Goal: Complete application form

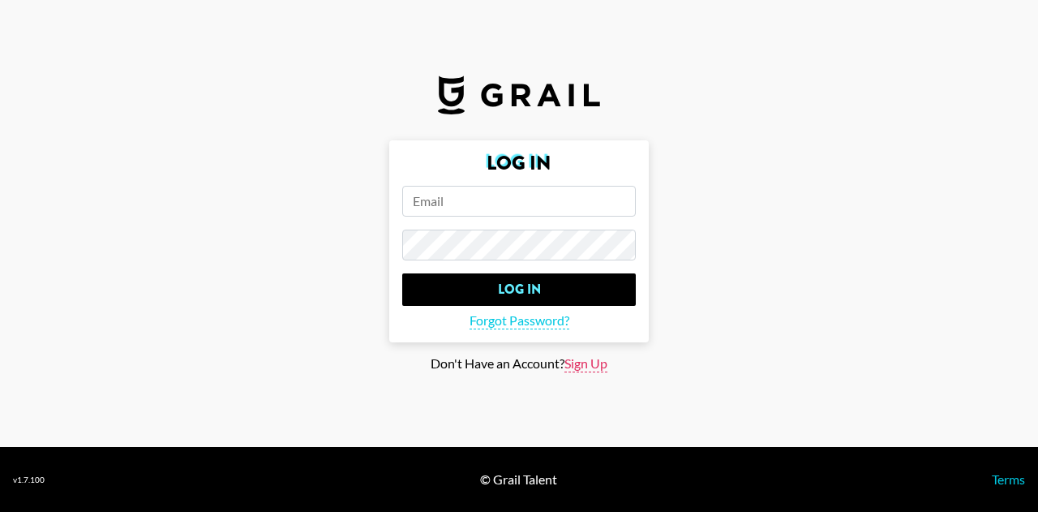
click at [577, 364] on span "Sign Up" at bounding box center [585, 363] width 43 height 17
type input "Sign Up"
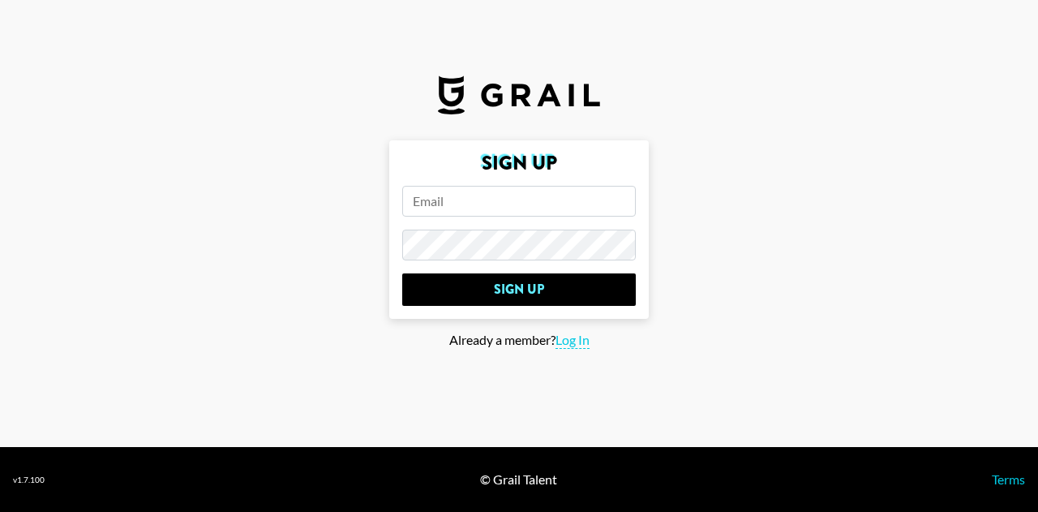
click at [512, 186] on input "email" at bounding box center [519, 201] width 234 height 31
type input "[PERSON_NAME][EMAIL_ADDRESS][DOMAIN_NAME]"
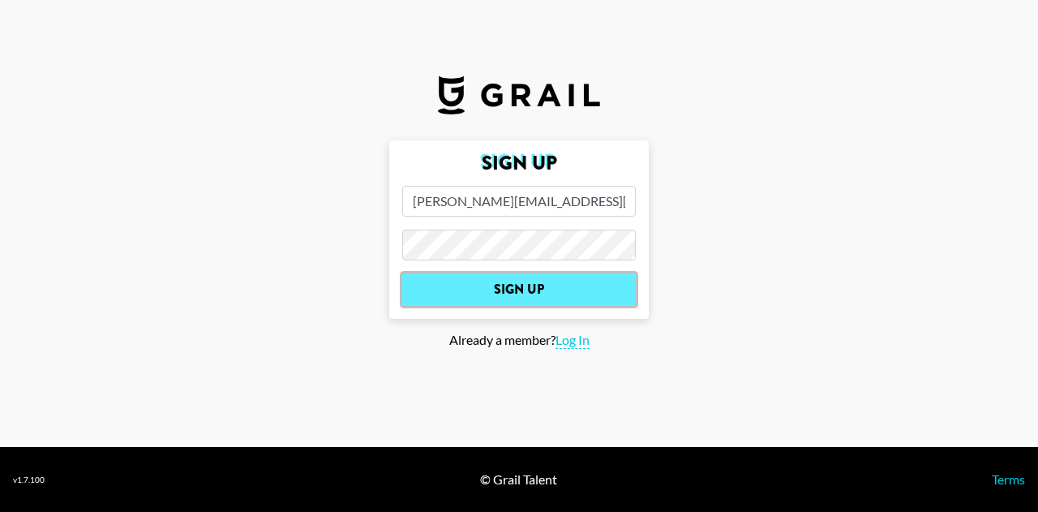
click at [529, 294] on input "Sign Up" at bounding box center [519, 289] width 234 height 32
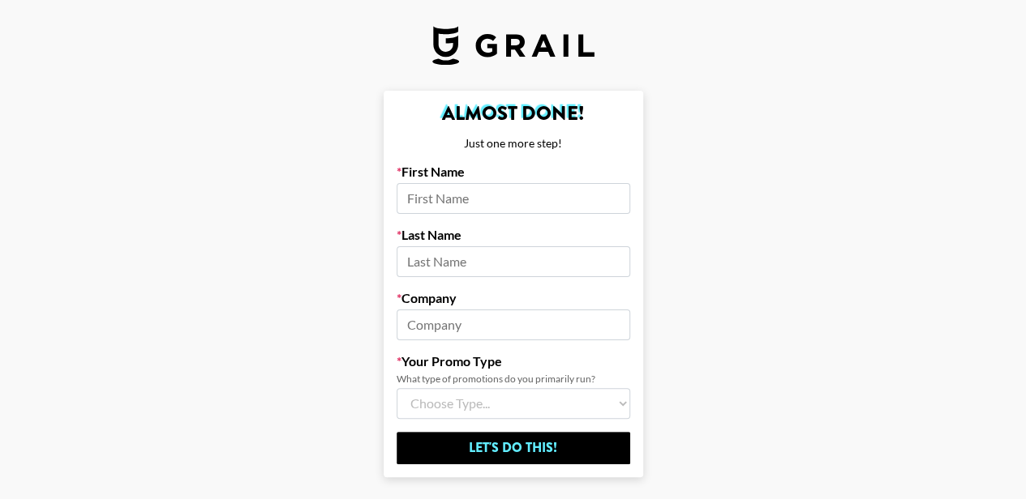
click at [499, 204] on input at bounding box center [513, 198] width 234 height 31
type input "[PERSON_NAME]"
type input "Sheaves"
type input "s"
click at [491, 325] on input "Socially Poweful" at bounding box center [513, 325] width 234 height 31
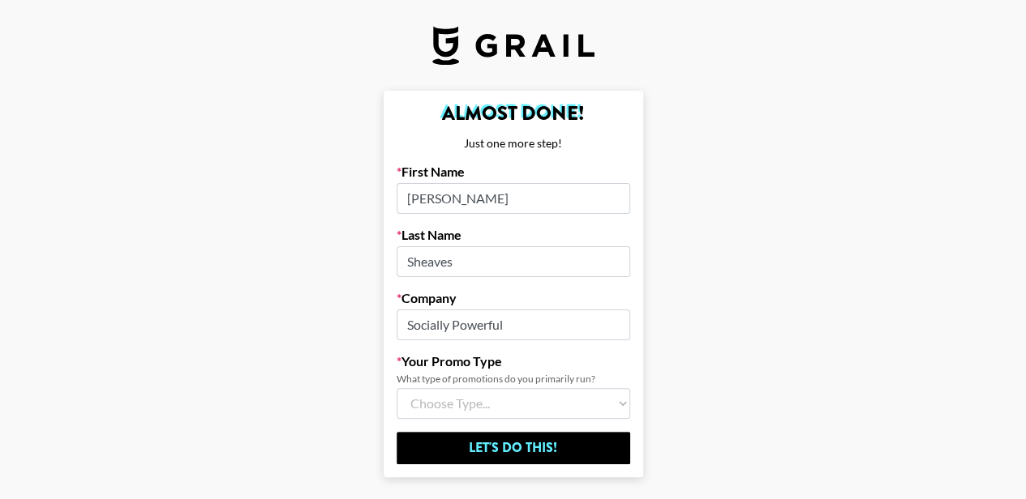
type input "Socially Powerful"
click at [473, 409] on select "Choose Type... Song Promos Brand Promos Both (I work at an Agency)" at bounding box center [513, 403] width 234 height 31
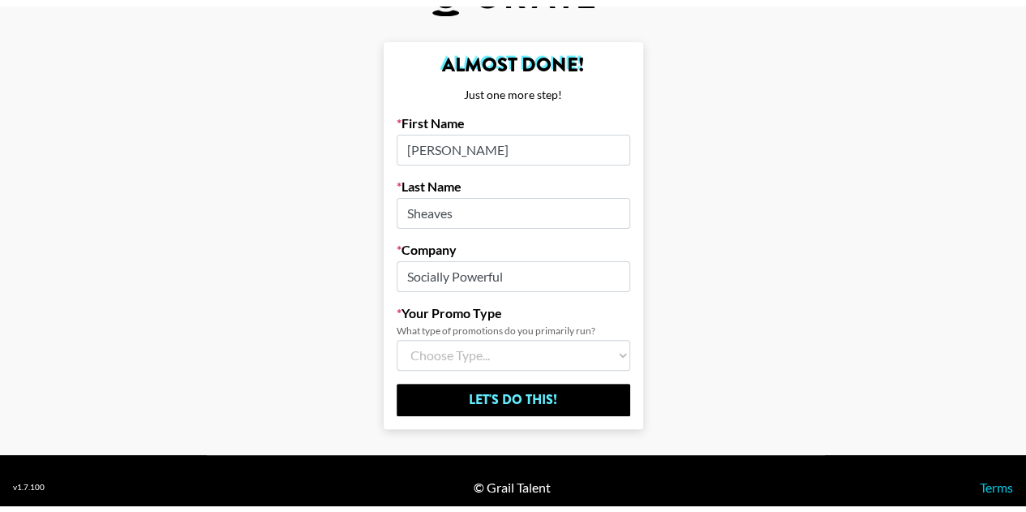
scroll to position [58, 0]
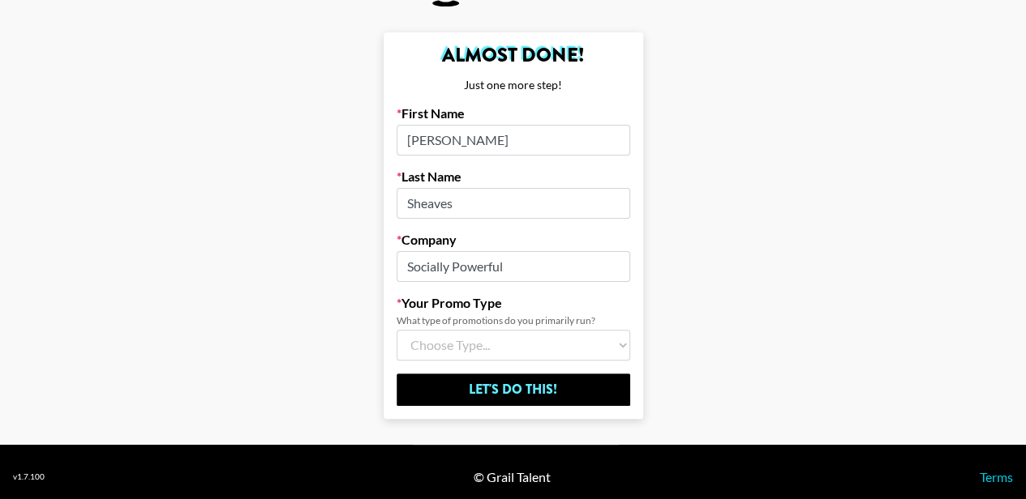
click at [512, 339] on select "Choose Type... Song Promos Brand Promos Both (I work at an Agency)" at bounding box center [513, 345] width 234 height 31
select select "Multi"
click at [402, 330] on select "Choose Type... Song Promos Brand Promos Both (I work at an Agency)" at bounding box center [513, 345] width 234 height 31
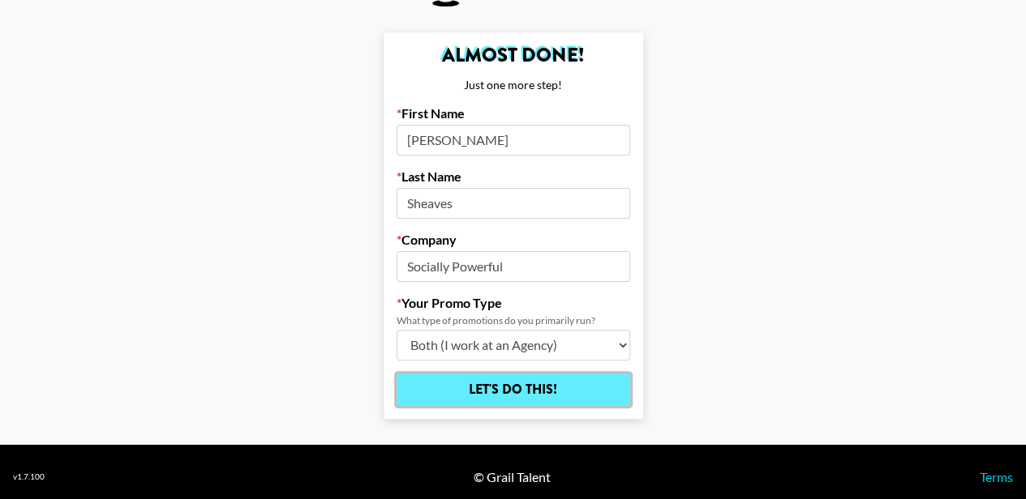
click at [517, 379] on input "Let's Do This!" at bounding box center [513, 390] width 234 height 32
select select "Song"
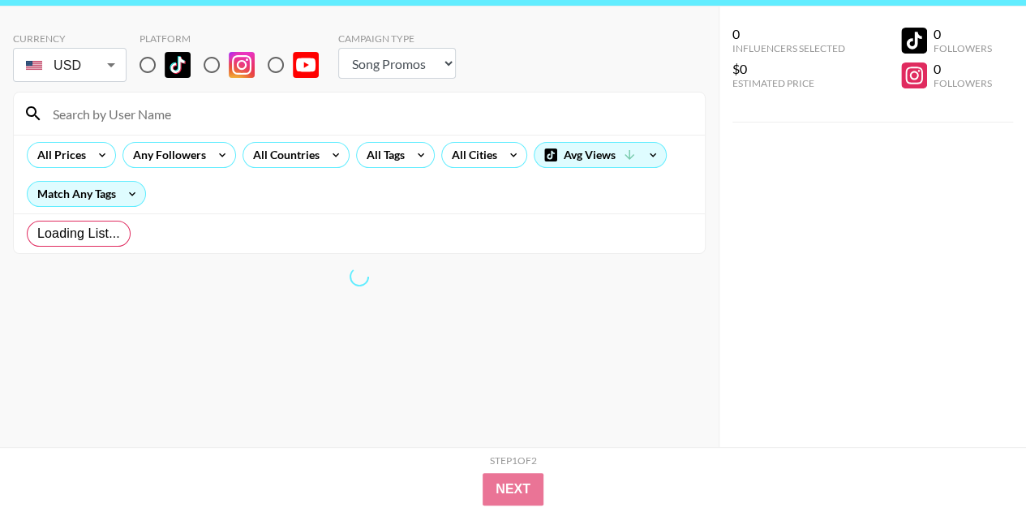
radio input "true"
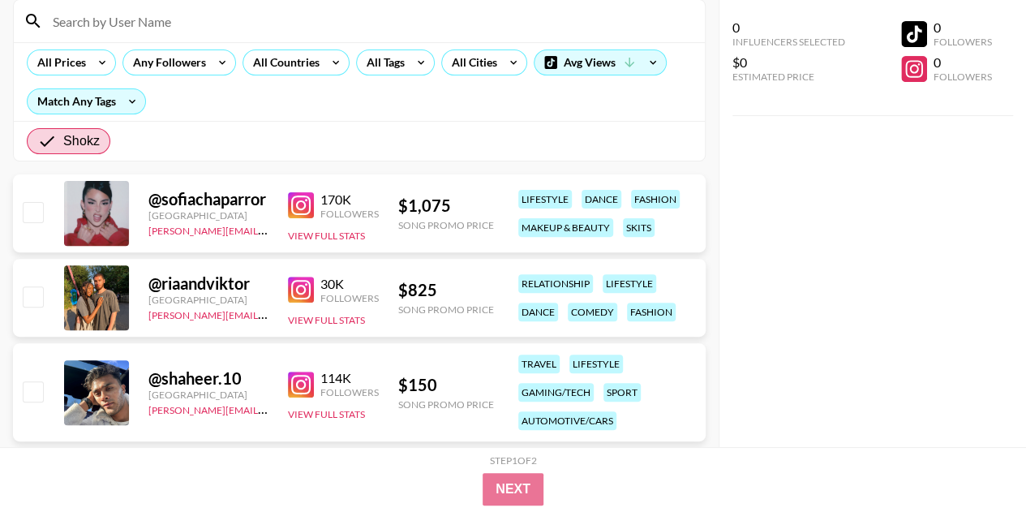
scroll to position [0, 0]
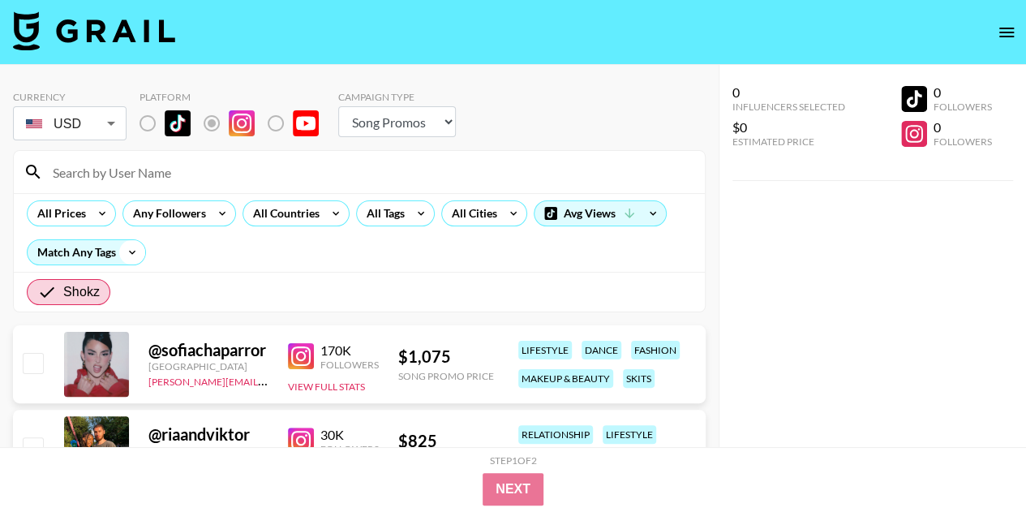
click at [131, 254] on icon at bounding box center [132, 252] width 26 height 24
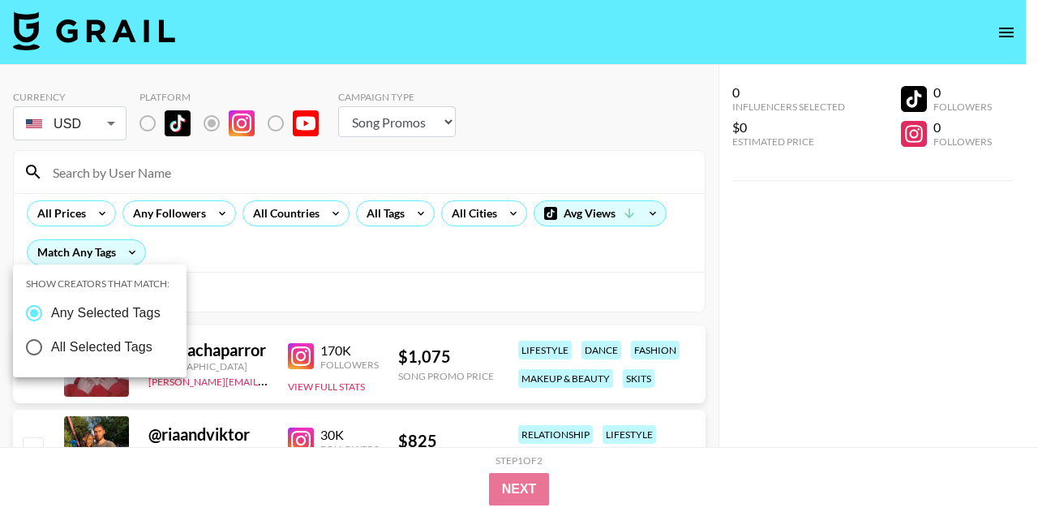
click at [229, 257] on div at bounding box center [519, 256] width 1038 height 512
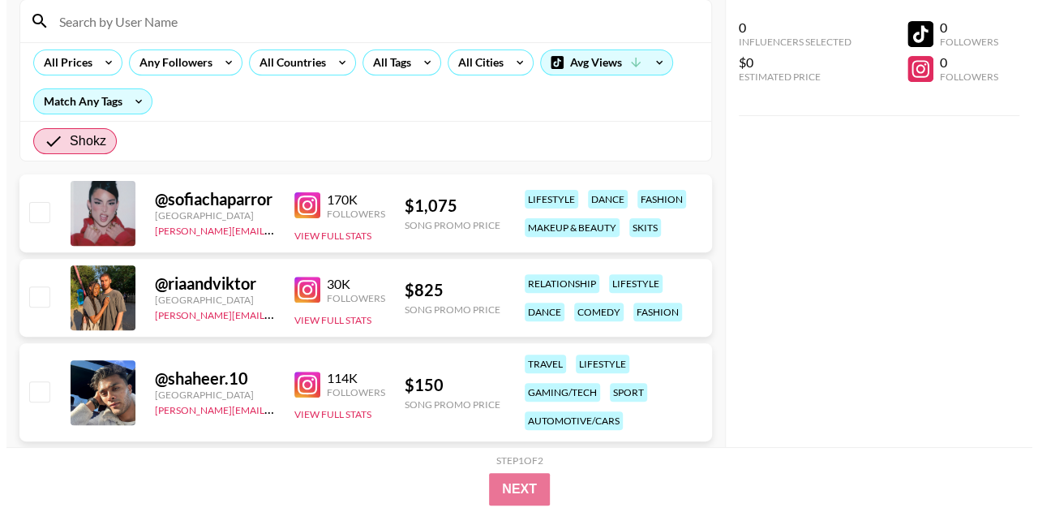
scroll to position [152, 0]
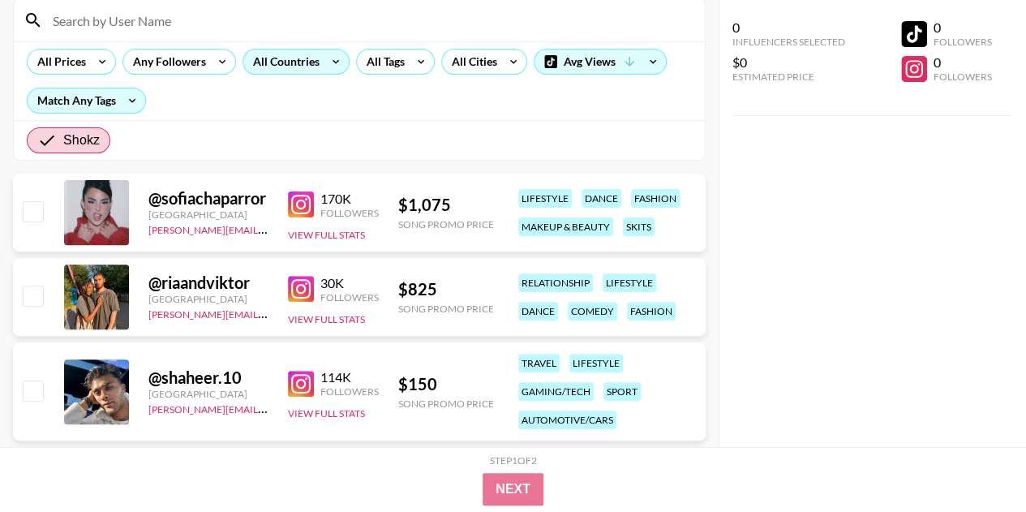
click at [315, 57] on div "All Countries" at bounding box center [282, 61] width 79 height 24
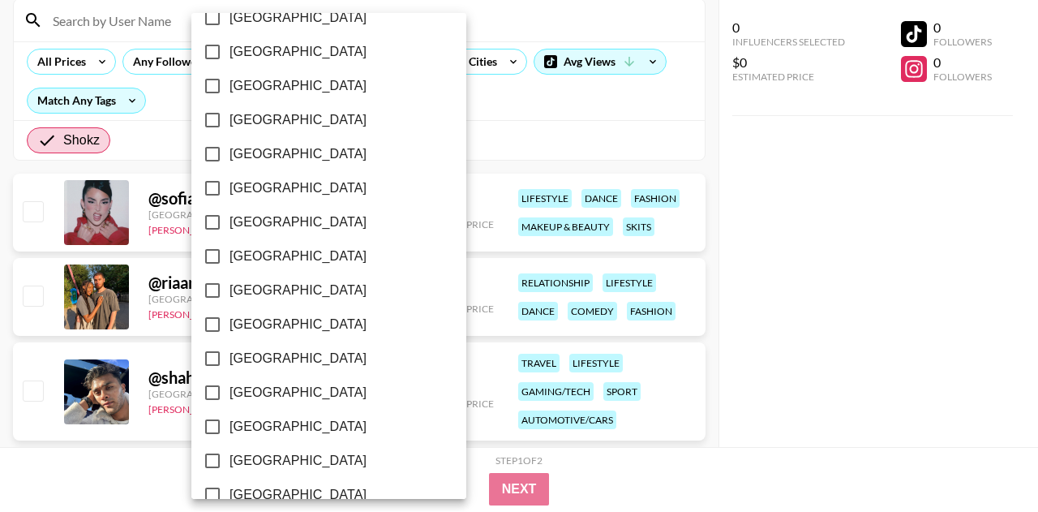
scroll to position [1376, 0]
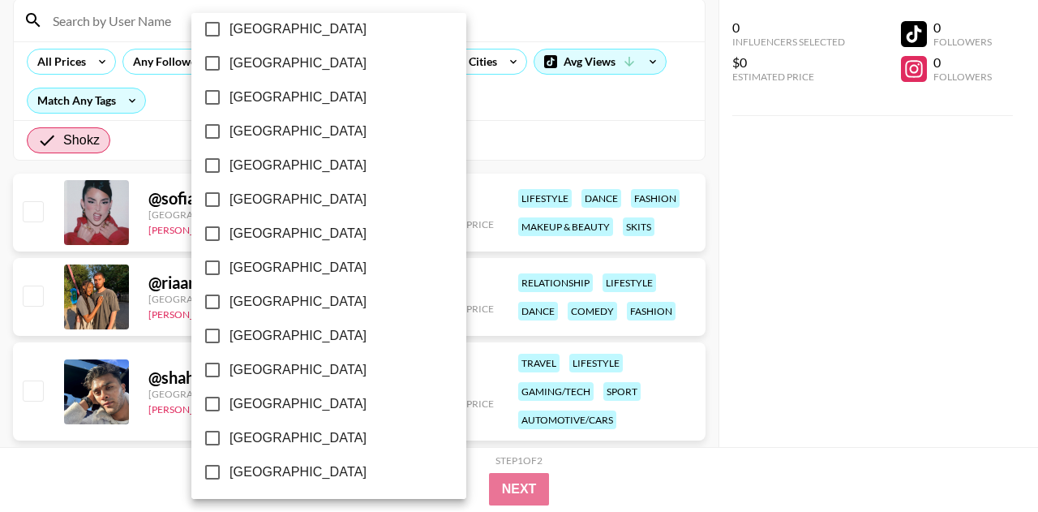
click at [257, 435] on span "[GEOGRAPHIC_DATA]" at bounding box center [297, 437] width 137 height 19
click at [229, 435] on input "[GEOGRAPHIC_DATA]" at bounding box center [212, 438] width 34 height 34
checkbox input "true"
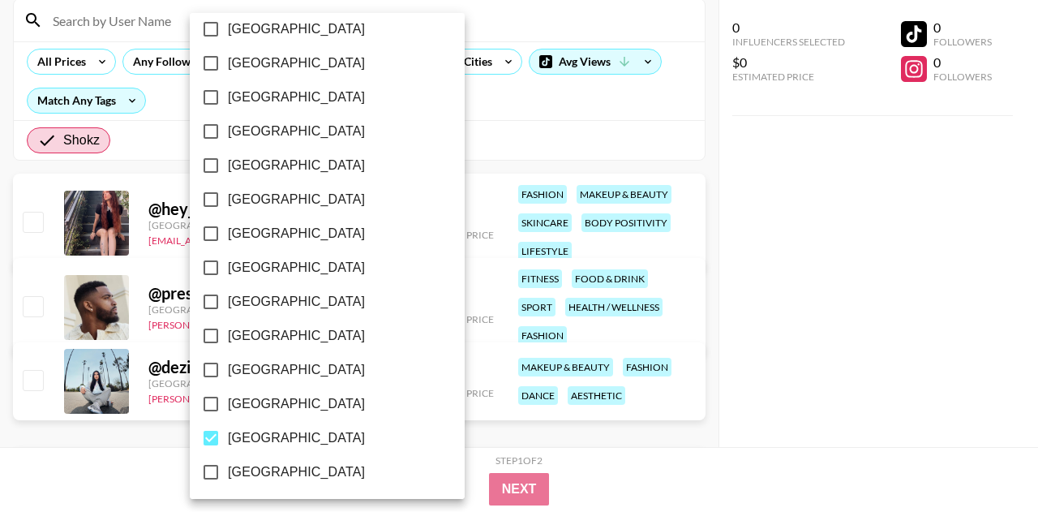
click at [758, 311] on div at bounding box center [519, 256] width 1038 height 512
click at [482, 122] on div at bounding box center [519, 256] width 1038 height 512
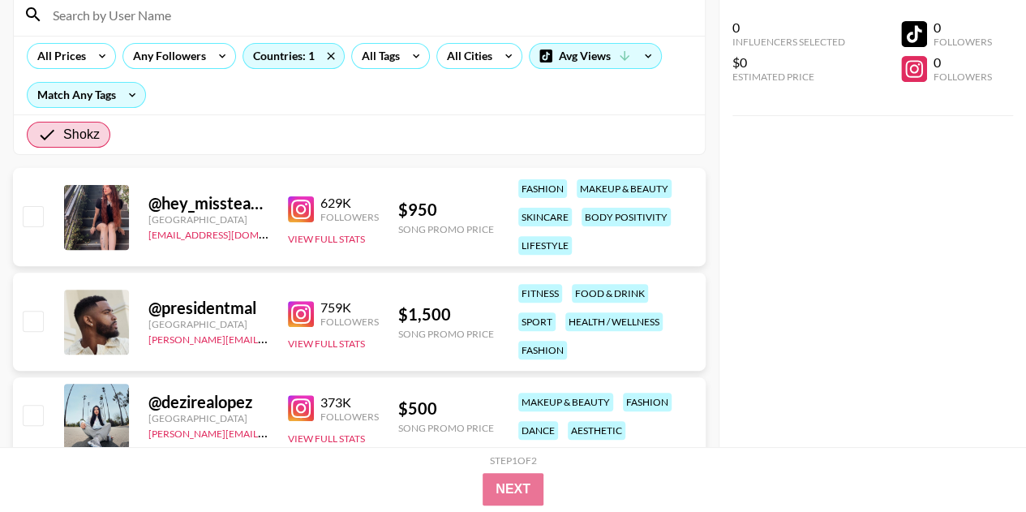
scroll to position [0, 0]
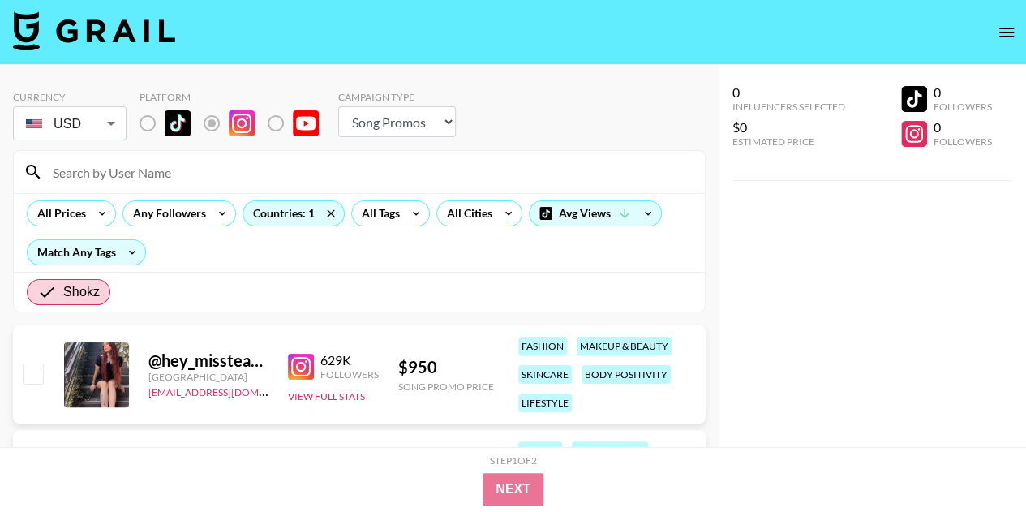
click at [402, 110] on select "Choose Type... Song Promos Brand Promos" at bounding box center [397, 121] width 118 height 31
select select "Brand"
click at [338, 106] on select "Choose Type... Song Promos Brand Promos" at bounding box center [397, 121] width 118 height 31
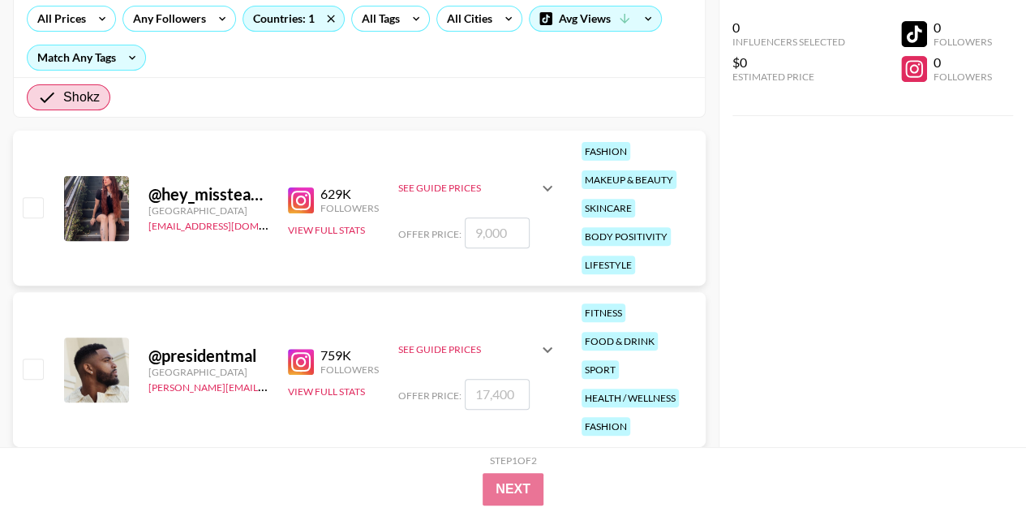
scroll to position [195, 0]
click at [311, 192] on img at bounding box center [301, 199] width 26 height 26
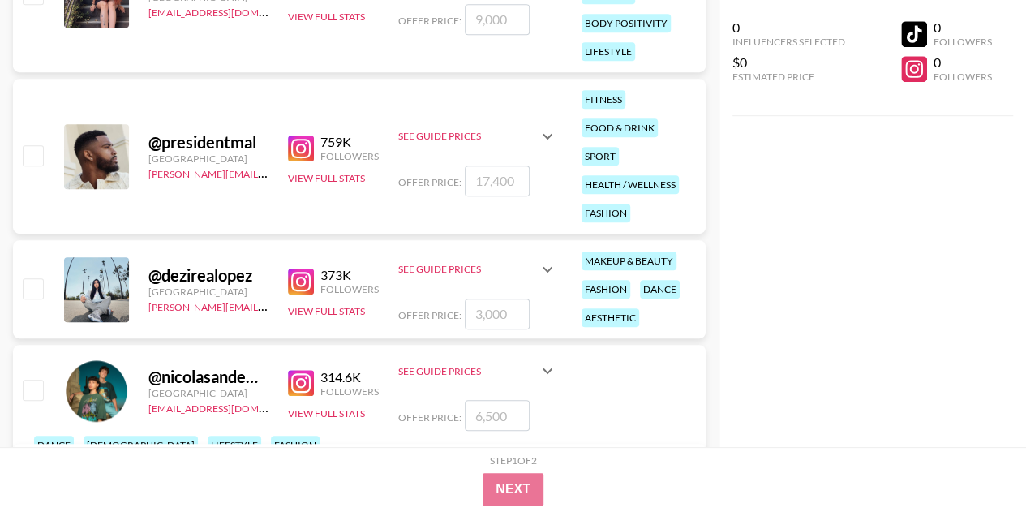
scroll to position [419, 0]
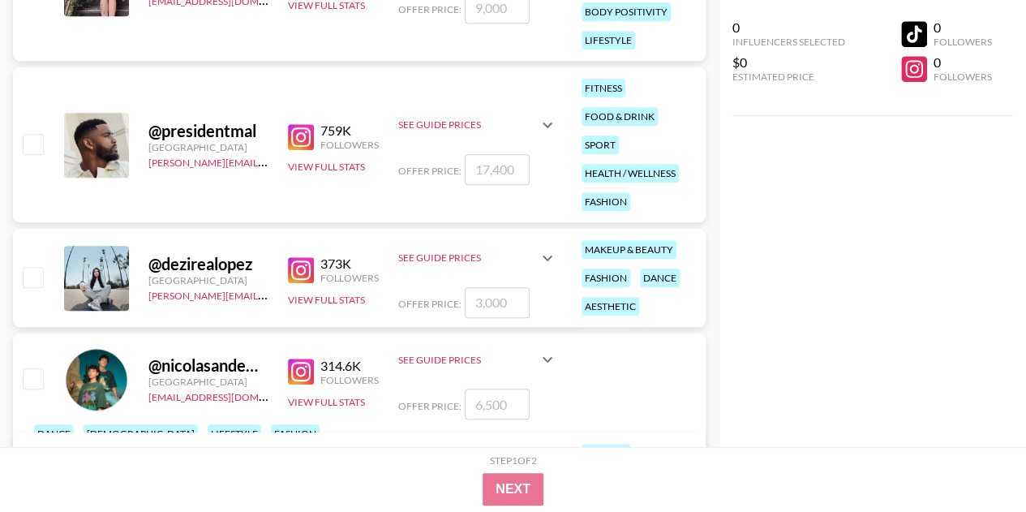
click at [298, 133] on img at bounding box center [301, 137] width 26 height 26
click at [298, 266] on img at bounding box center [301, 270] width 26 height 26
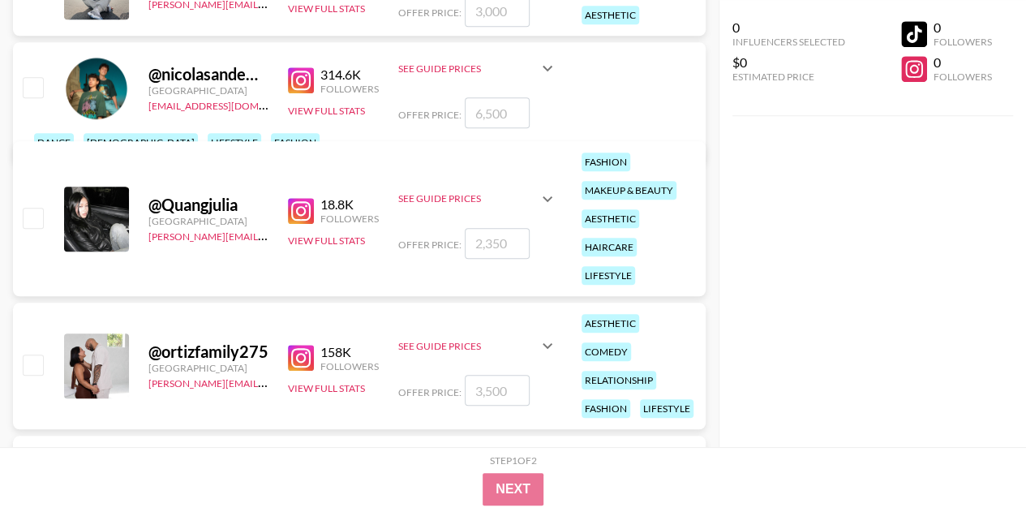
scroll to position [713, 0]
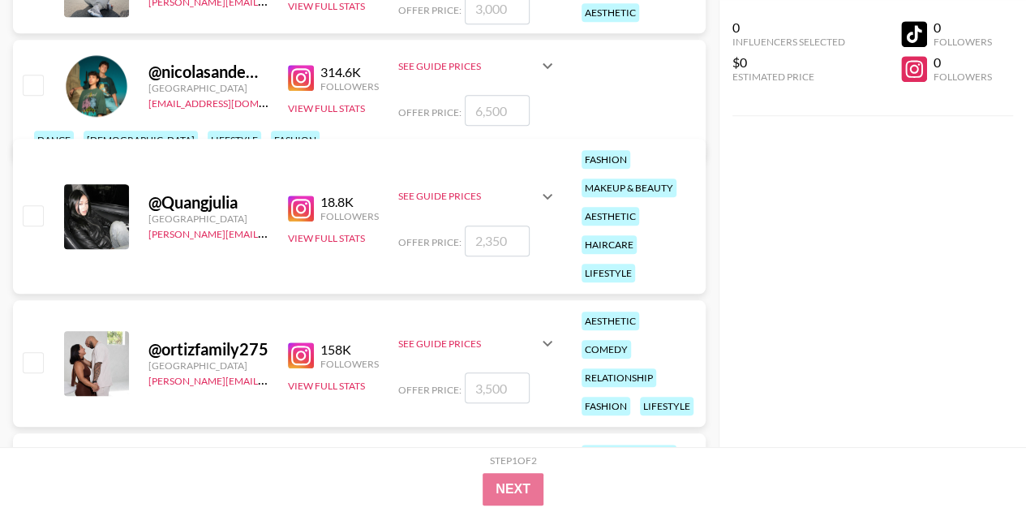
click at [302, 207] on img at bounding box center [301, 208] width 26 height 26
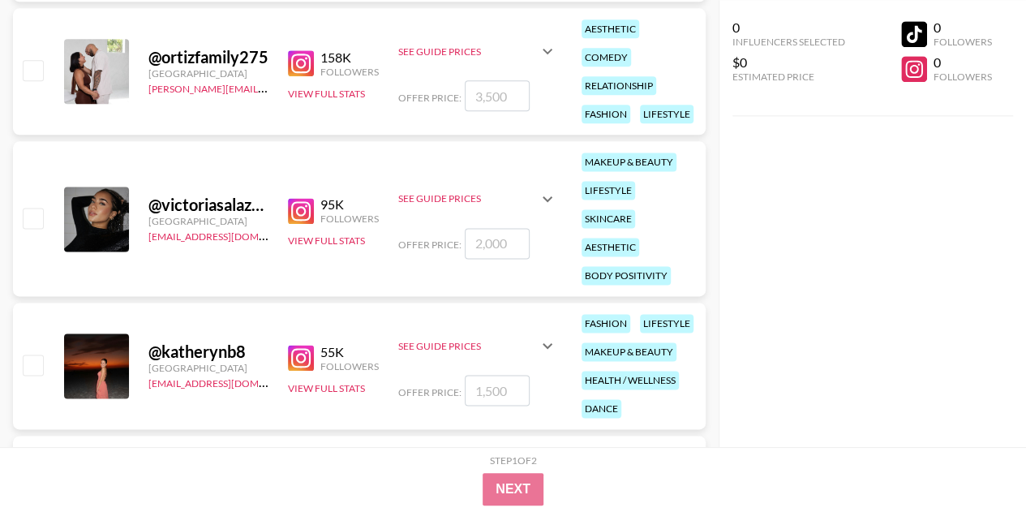
scroll to position [1010, 0]
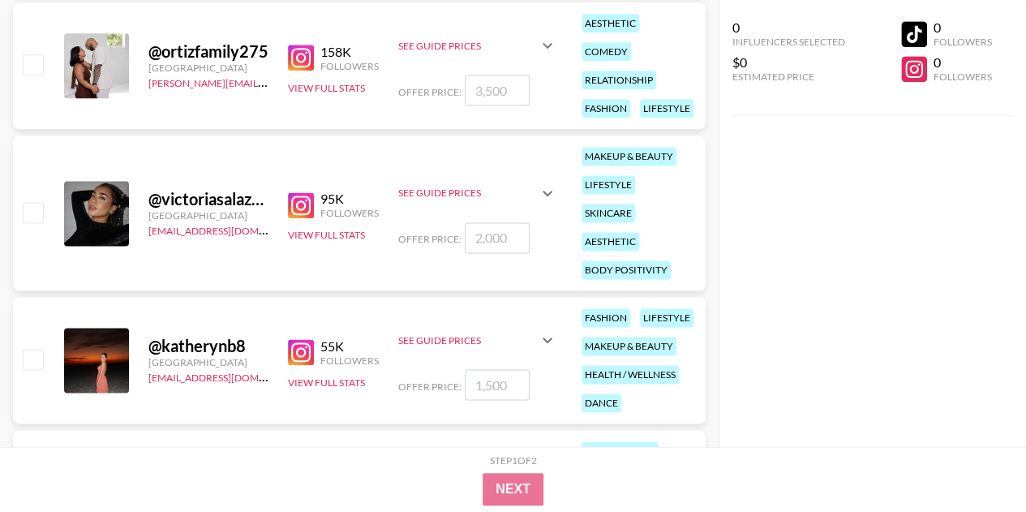
click at [292, 204] on img at bounding box center [301, 205] width 26 height 26
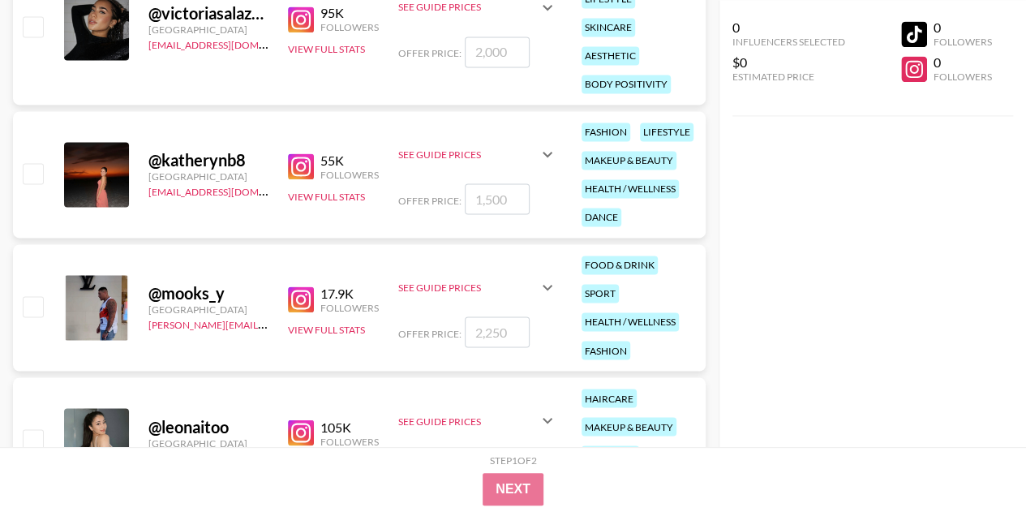
scroll to position [1197, 0]
click at [298, 167] on img at bounding box center [301, 165] width 26 height 26
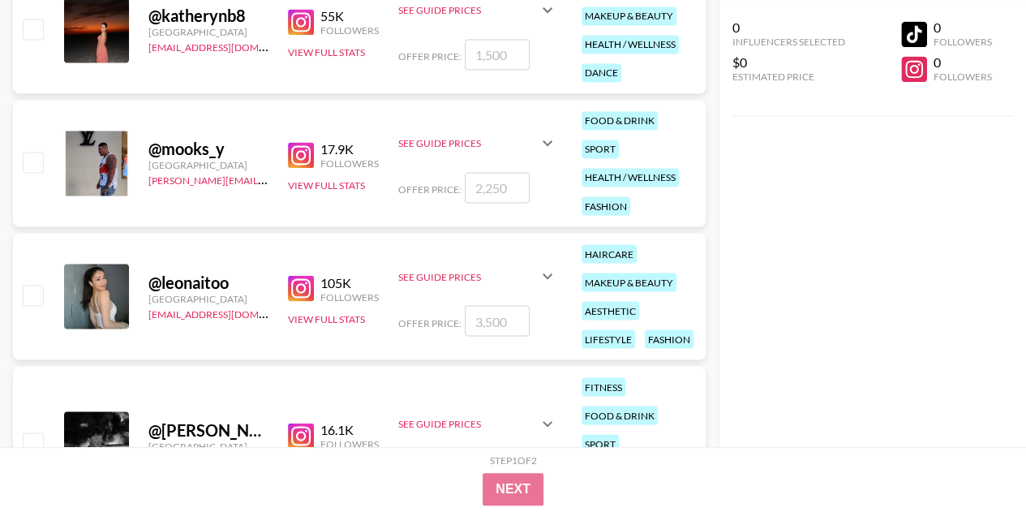
scroll to position [1348, 0]
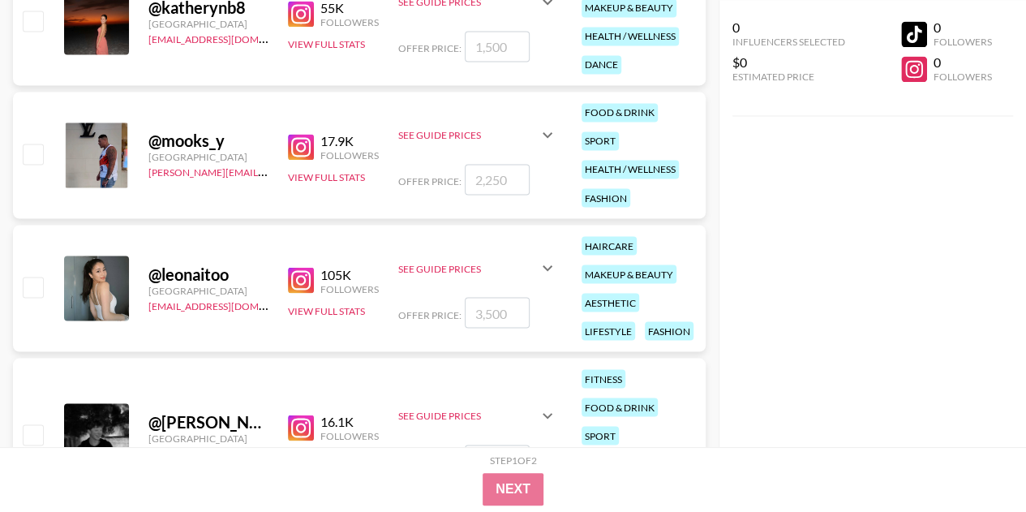
click at [302, 147] on img at bounding box center [301, 147] width 26 height 26
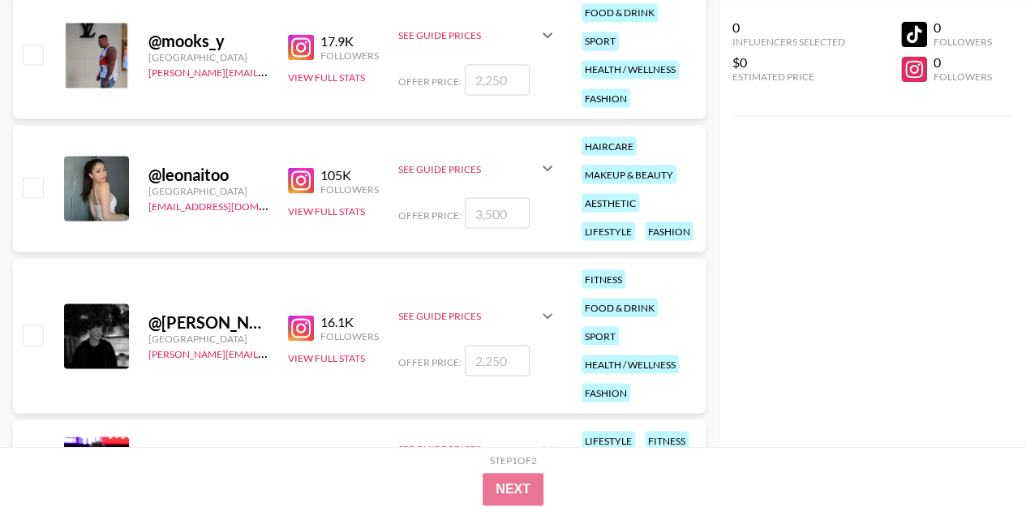
scroll to position [1449, 0]
click at [305, 177] on img at bounding box center [301, 179] width 26 height 26
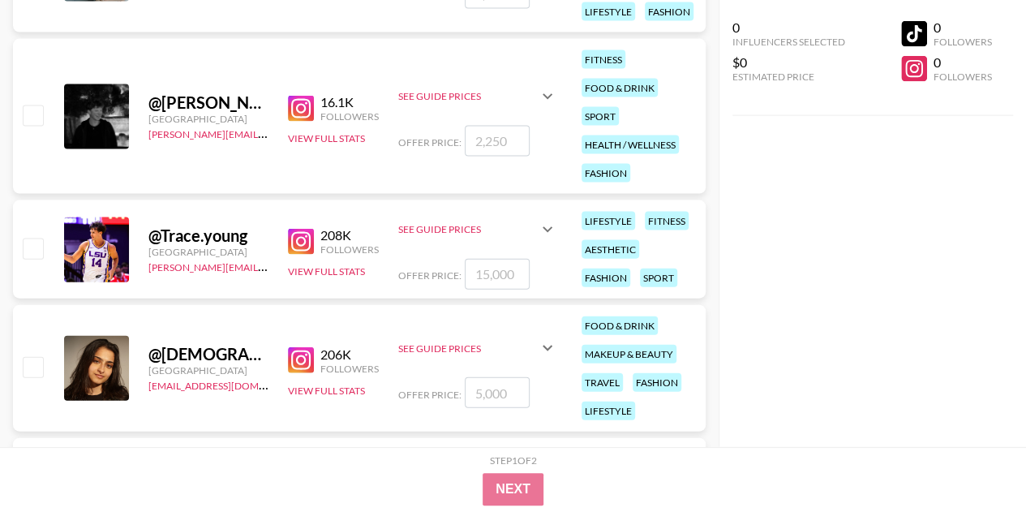
scroll to position [1668, 0]
click at [310, 111] on img at bounding box center [301, 108] width 26 height 26
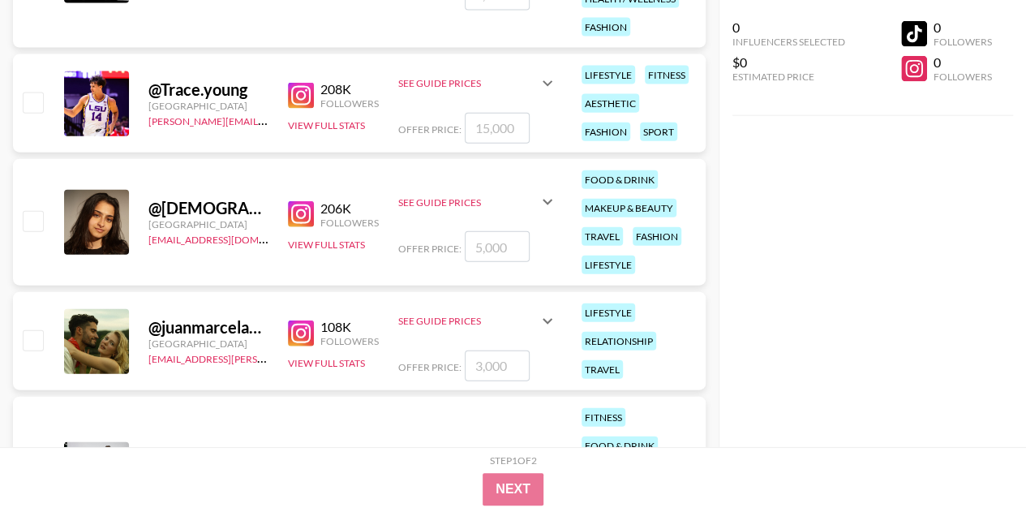
scroll to position [1814, 0]
click at [297, 207] on img at bounding box center [301, 213] width 26 height 26
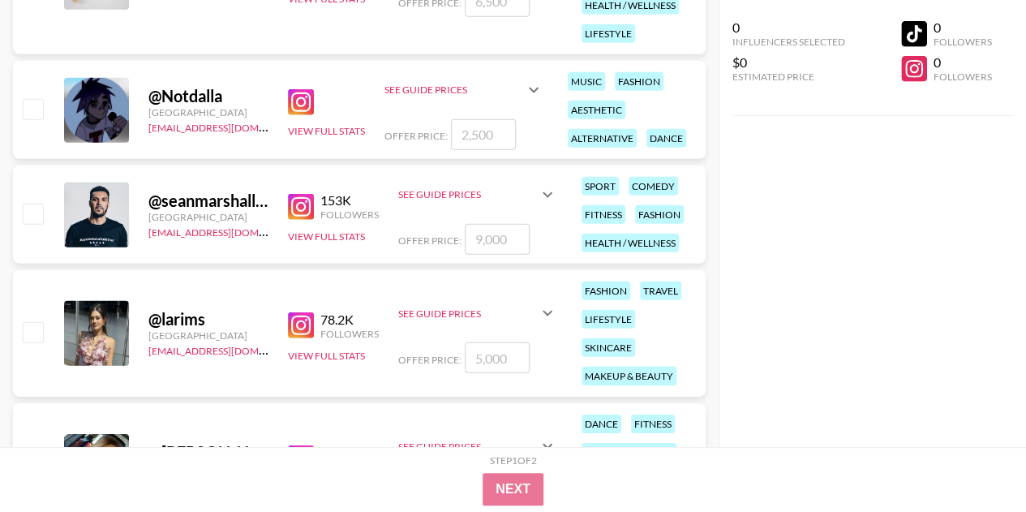
scroll to position [2313, 0]
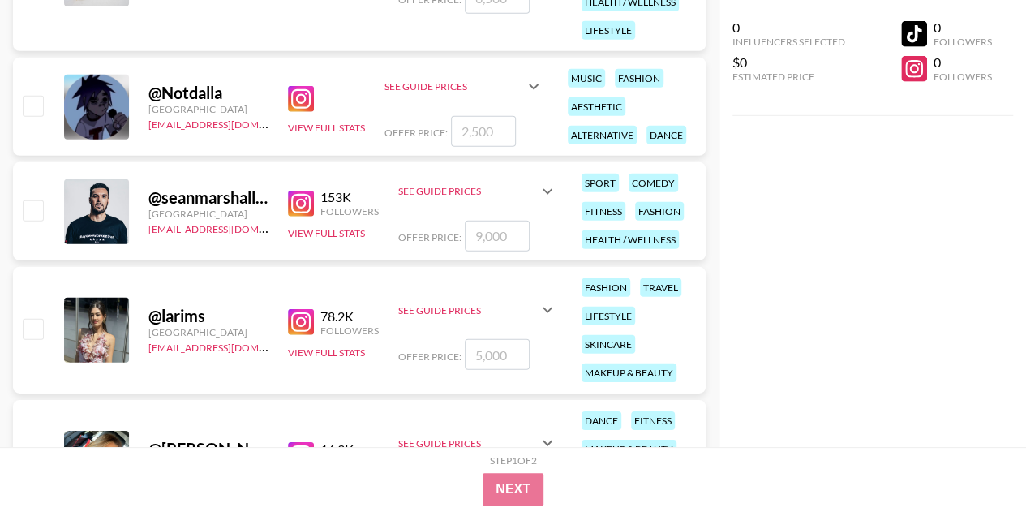
click at [298, 204] on img at bounding box center [301, 204] width 26 height 26
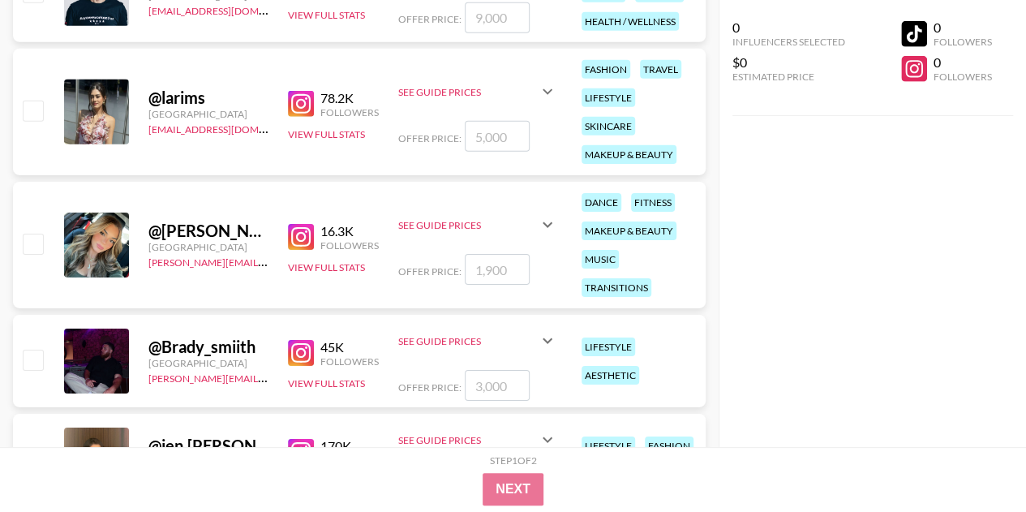
scroll to position [2532, 0]
click at [295, 101] on img at bounding box center [301, 103] width 26 height 26
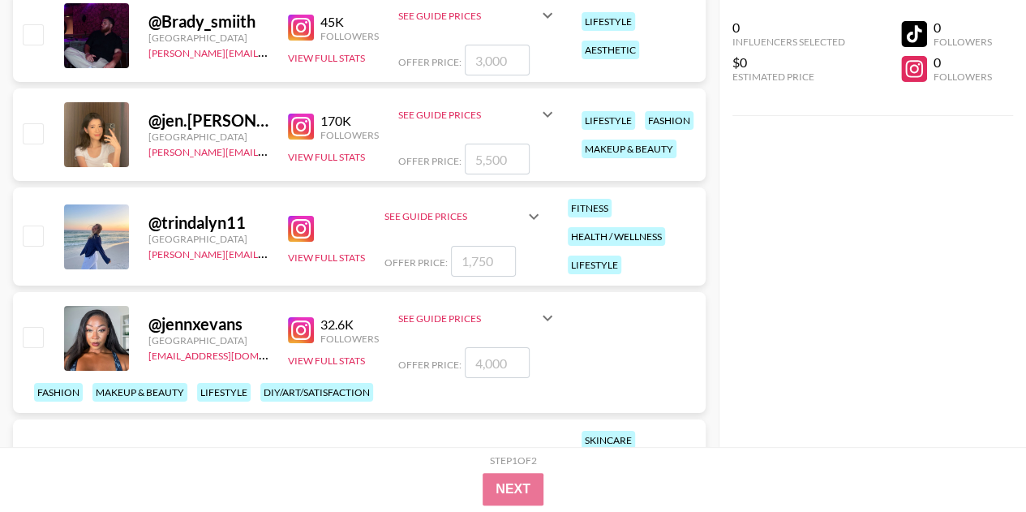
scroll to position [2857, 0]
click at [306, 130] on img at bounding box center [301, 126] width 26 height 26
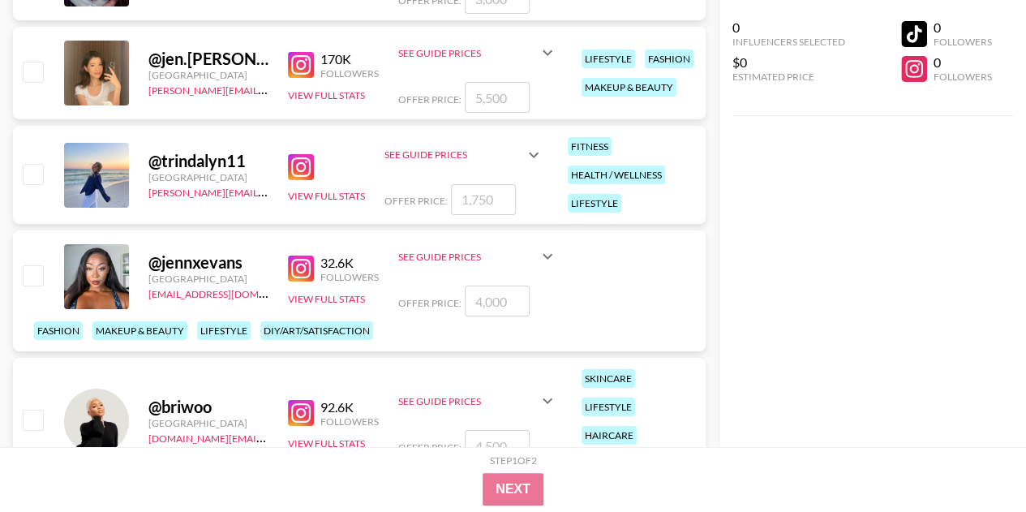
scroll to position [2932, 0]
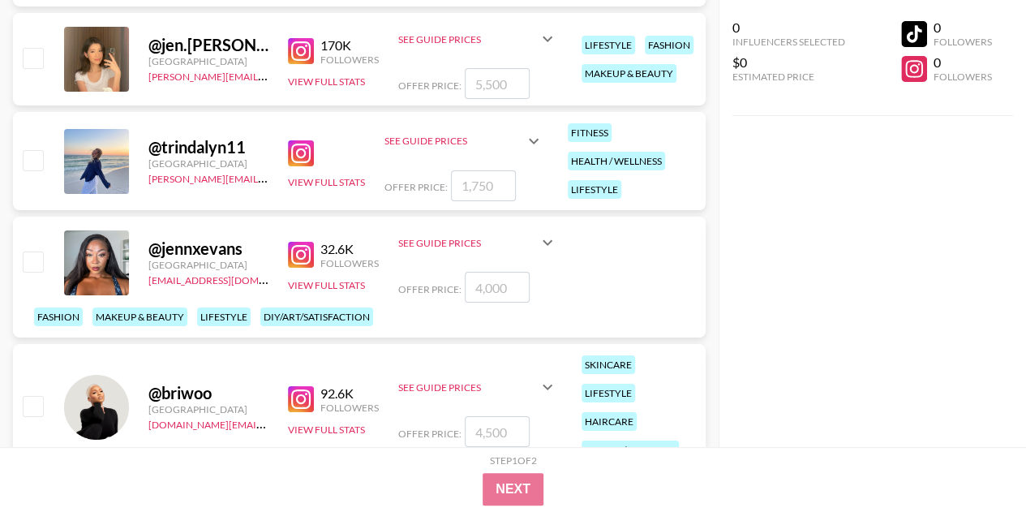
click at [298, 156] on img at bounding box center [301, 153] width 26 height 26
click at [302, 150] on img at bounding box center [301, 153] width 26 height 26
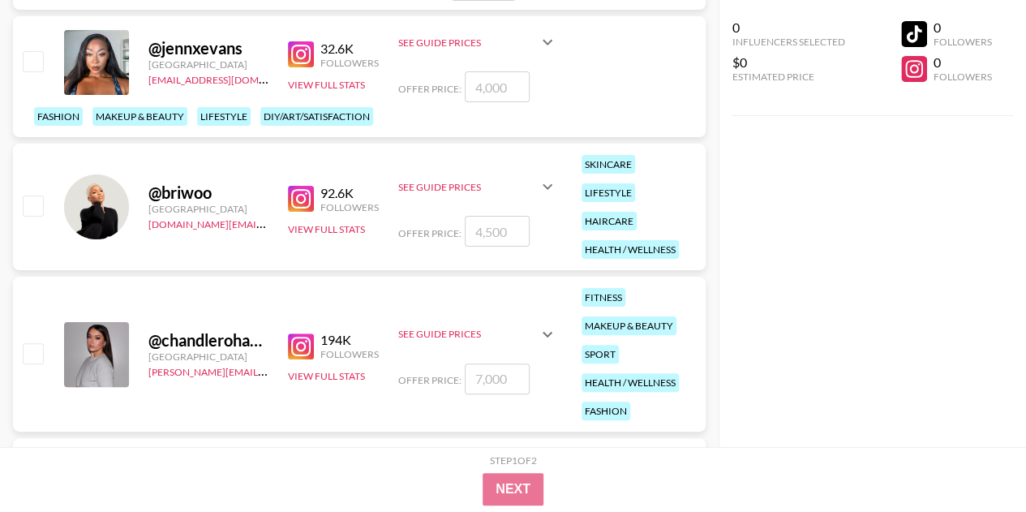
scroll to position [3193, 0]
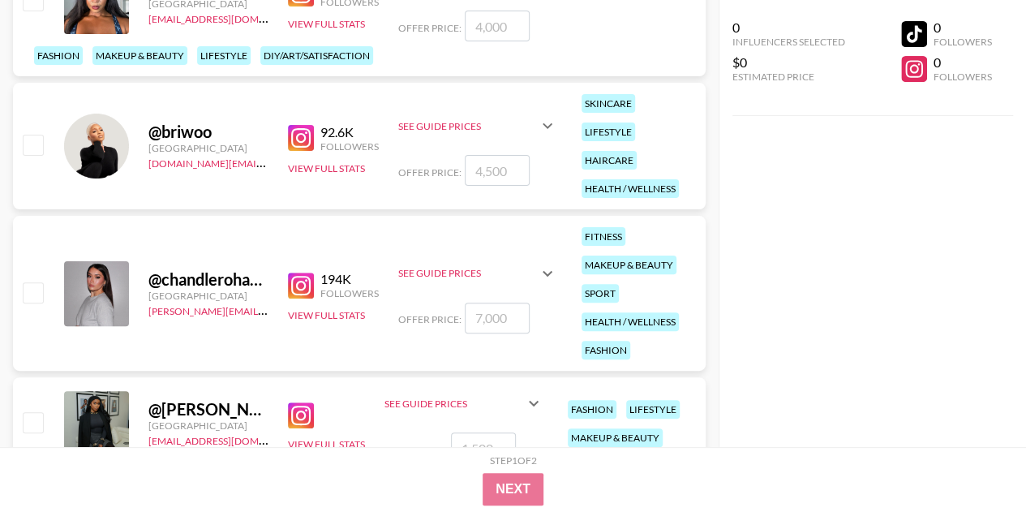
click at [297, 139] on img at bounding box center [301, 138] width 26 height 26
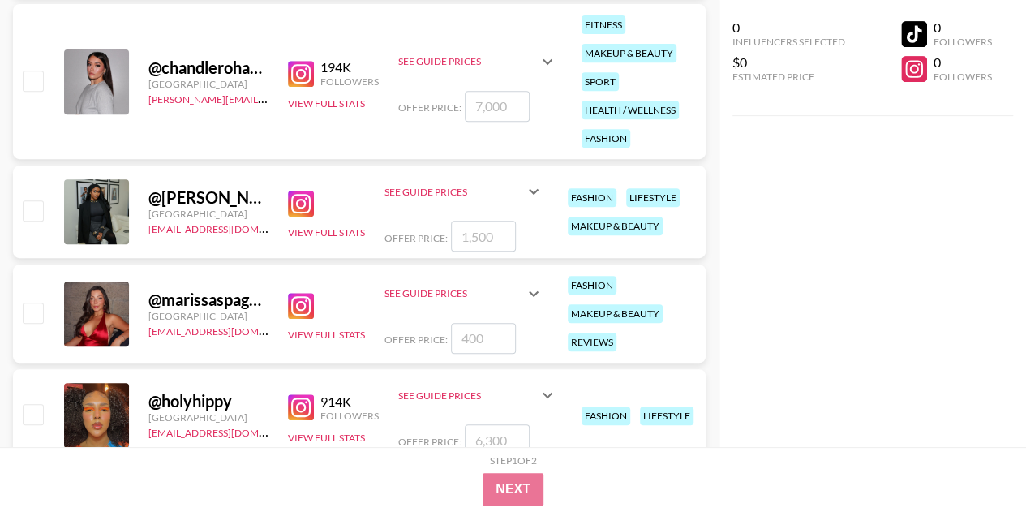
scroll to position [3405, 0]
click at [304, 68] on img at bounding box center [301, 73] width 26 height 26
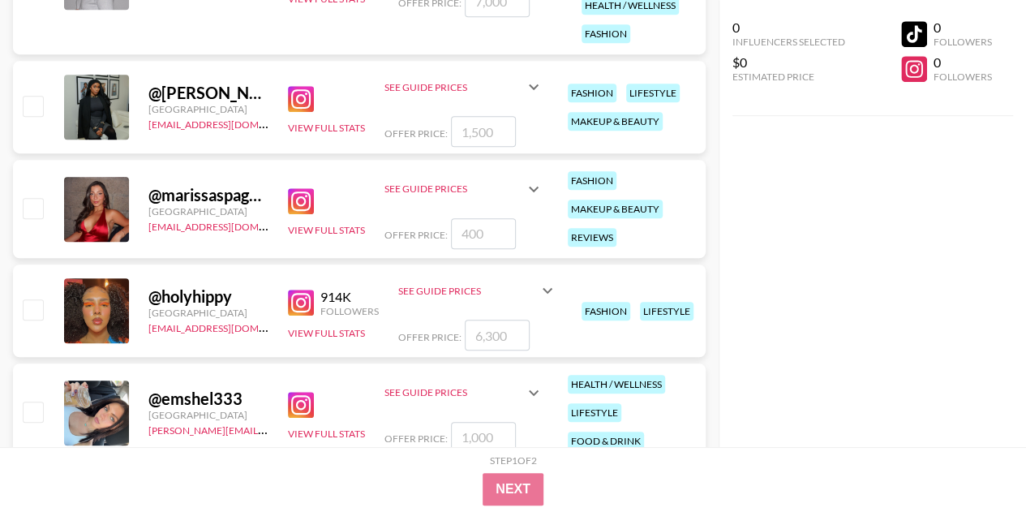
scroll to position [3590, 0]
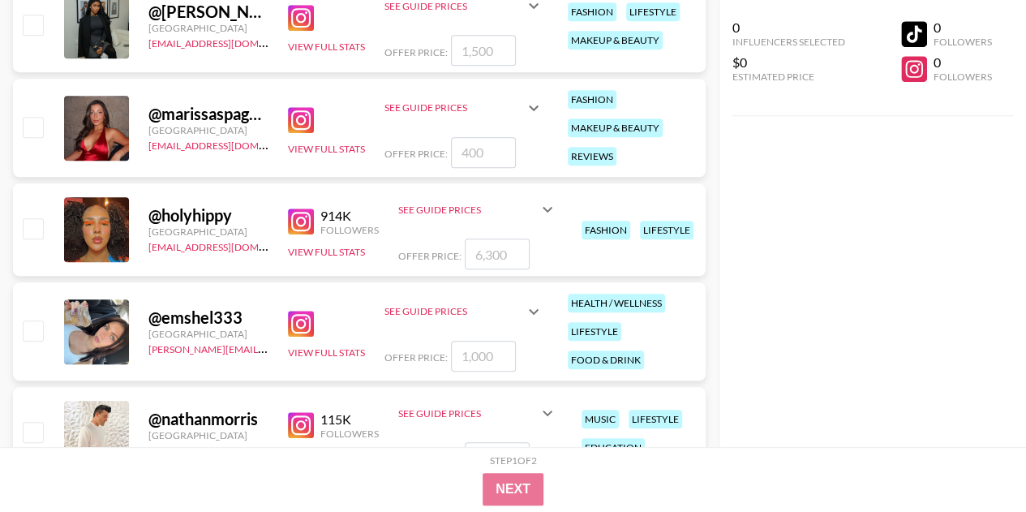
click at [297, 113] on img at bounding box center [301, 120] width 26 height 26
click at [293, 120] on img at bounding box center [301, 120] width 26 height 26
click at [298, 210] on img at bounding box center [301, 221] width 26 height 26
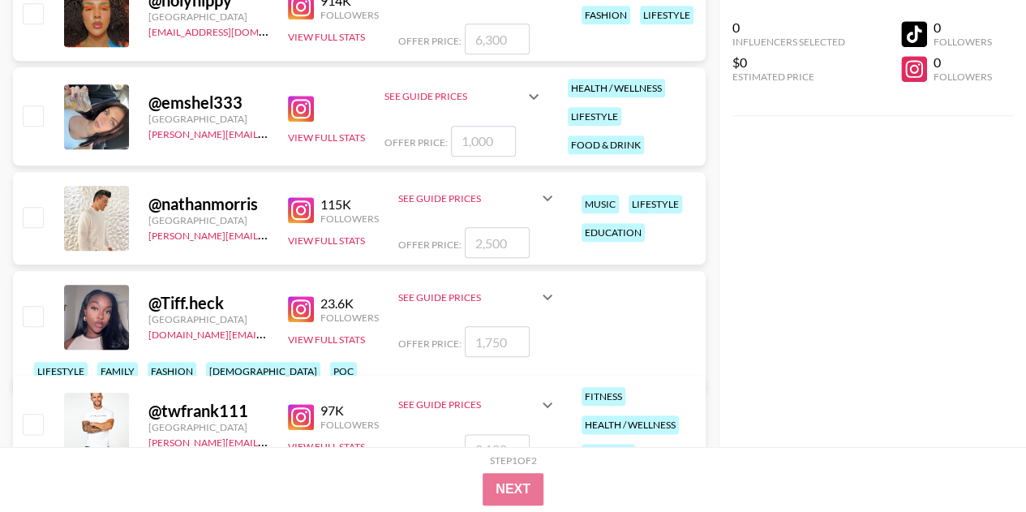
scroll to position [3813, 0]
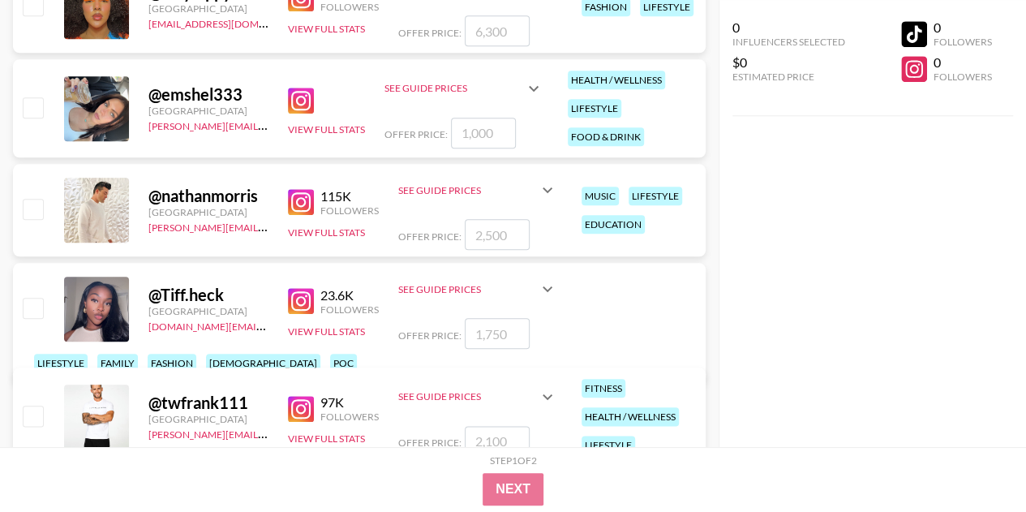
click at [299, 207] on img at bounding box center [301, 202] width 26 height 26
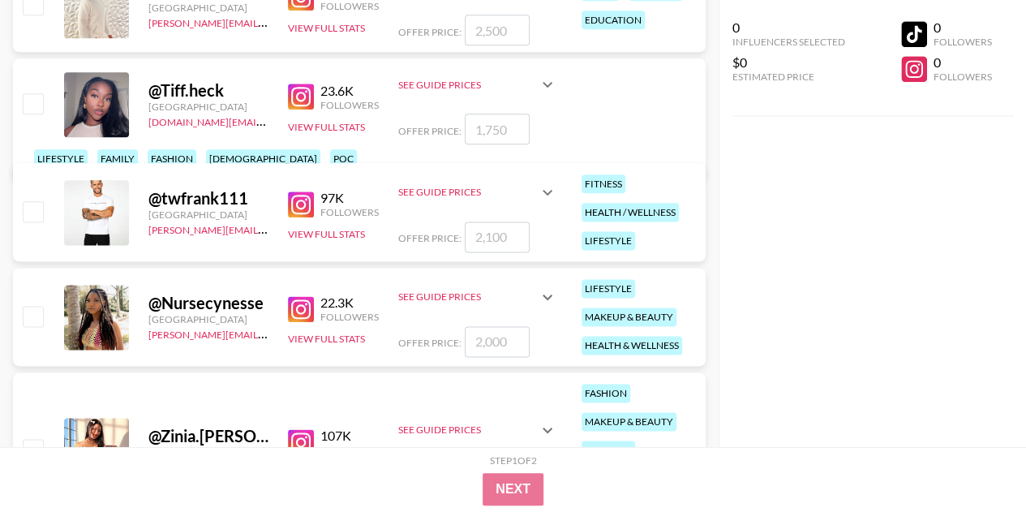
scroll to position [4023, 0]
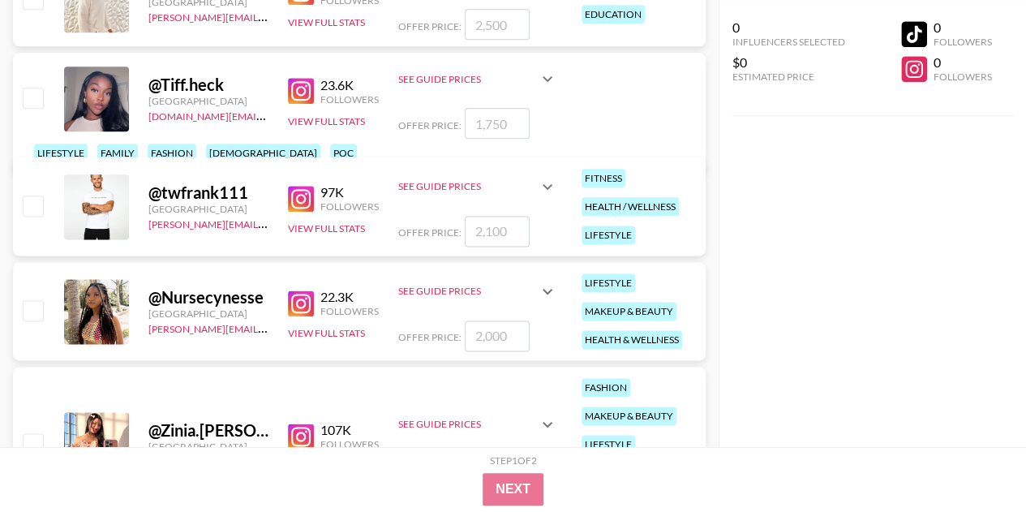
click at [303, 204] on img at bounding box center [301, 199] width 26 height 26
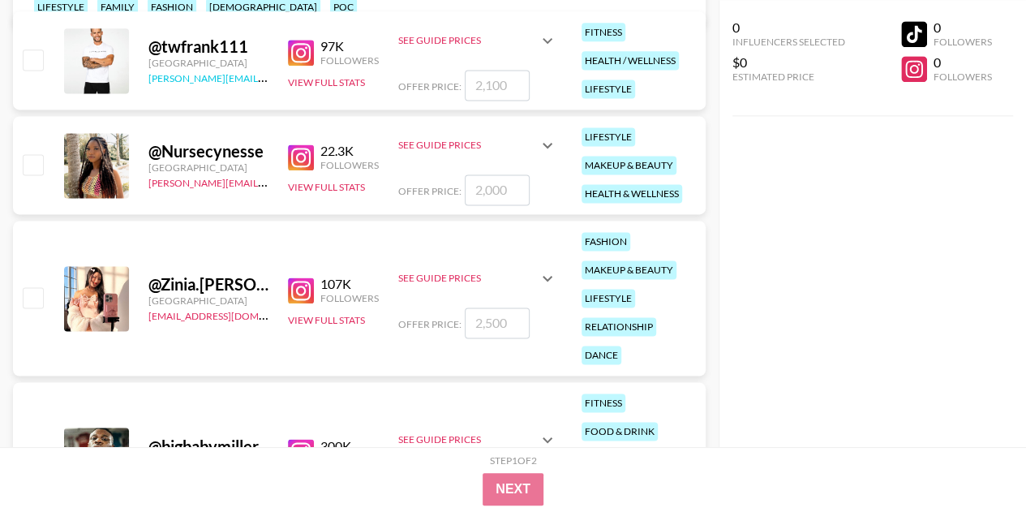
scroll to position [4170, 0]
click at [300, 155] on img at bounding box center [301, 157] width 26 height 26
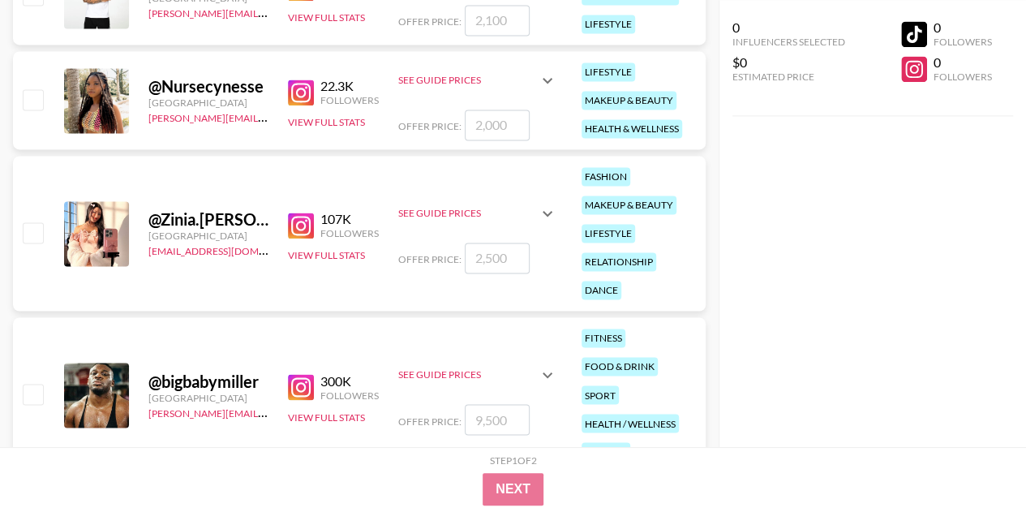
scroll to position [4237, 0]
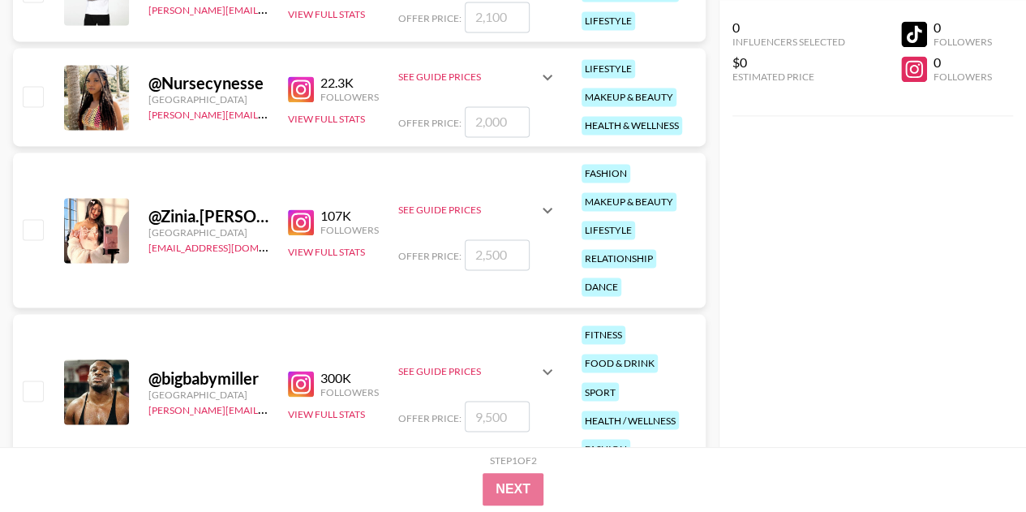
click at [302, 216] on img at bounding box center [301, 222] width 26 height 26
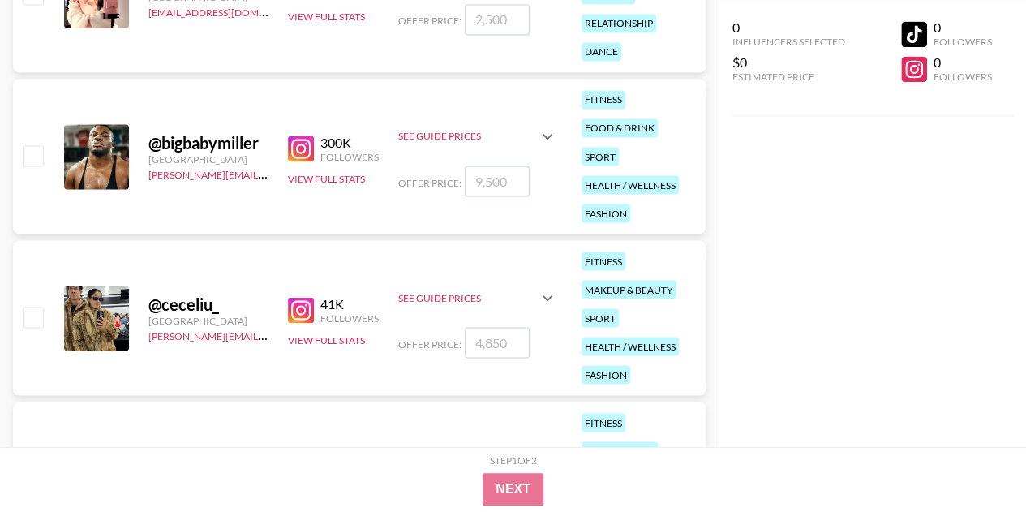
scroll to position [4480, 0]
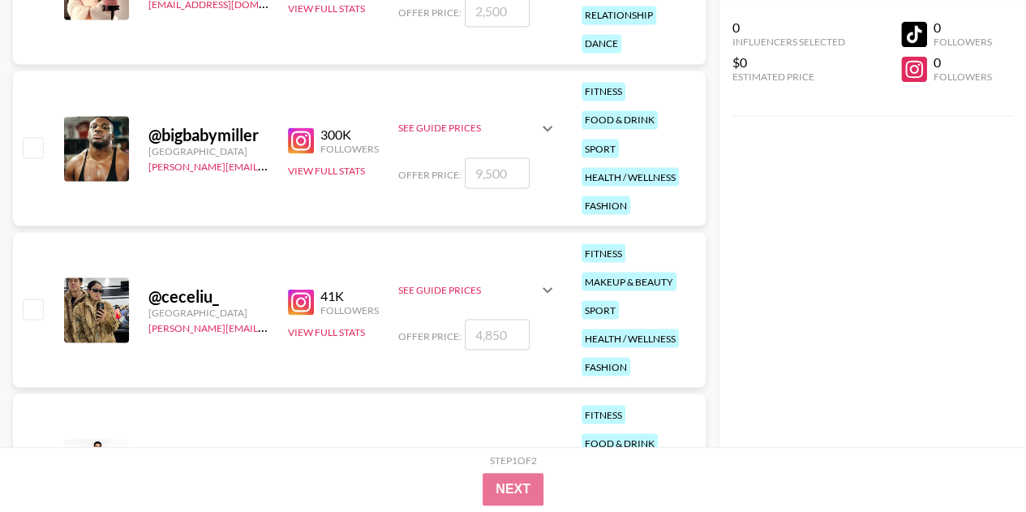
click at [300, 144] on img at bounding box center [301, 140] width 26 height 26
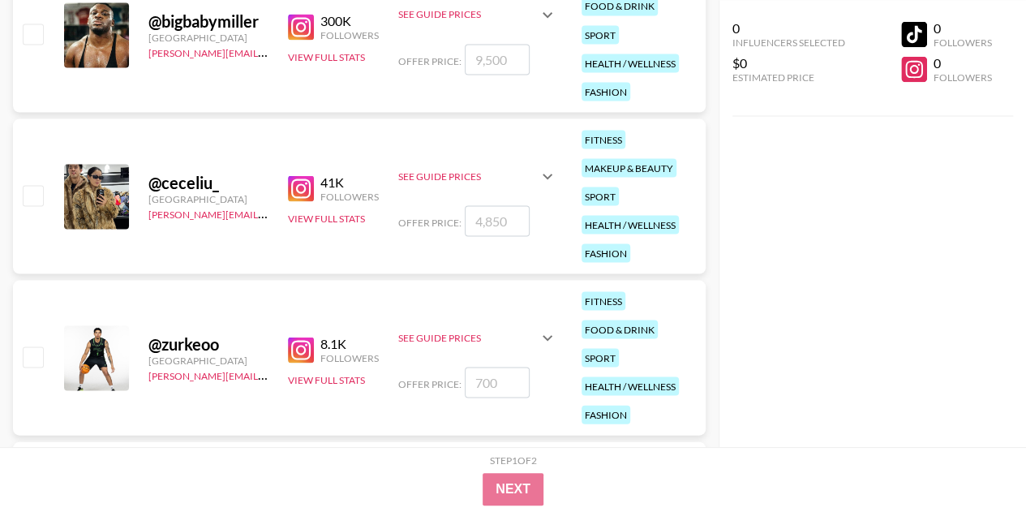
scroll to position [4707, 0]
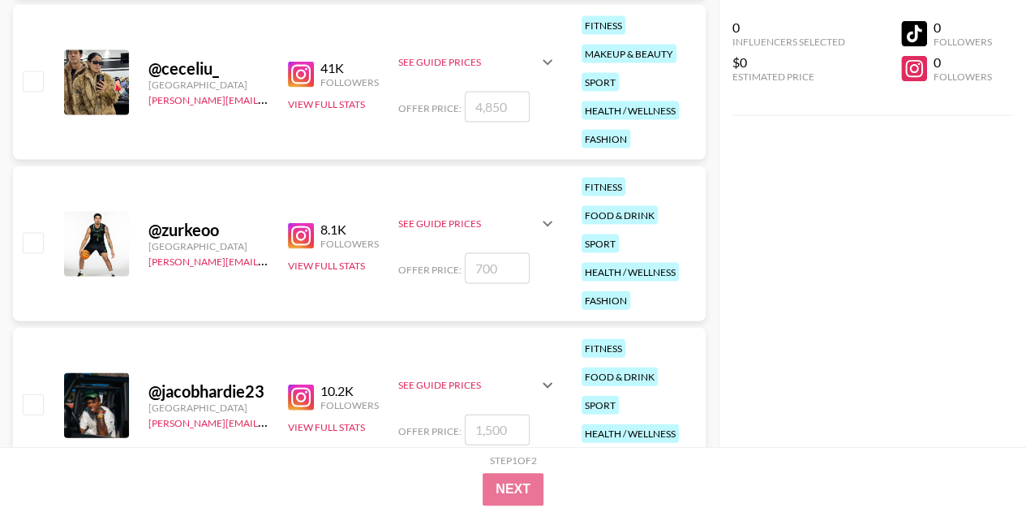
click at [311, 73] on img at bounding box center [301, 75] width 26 height 26
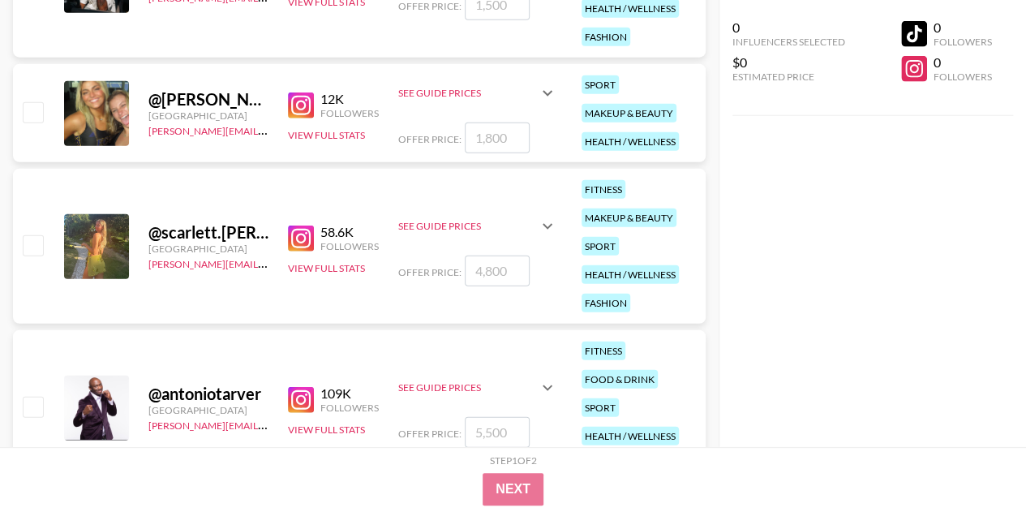
scroll to position [5134, 0]
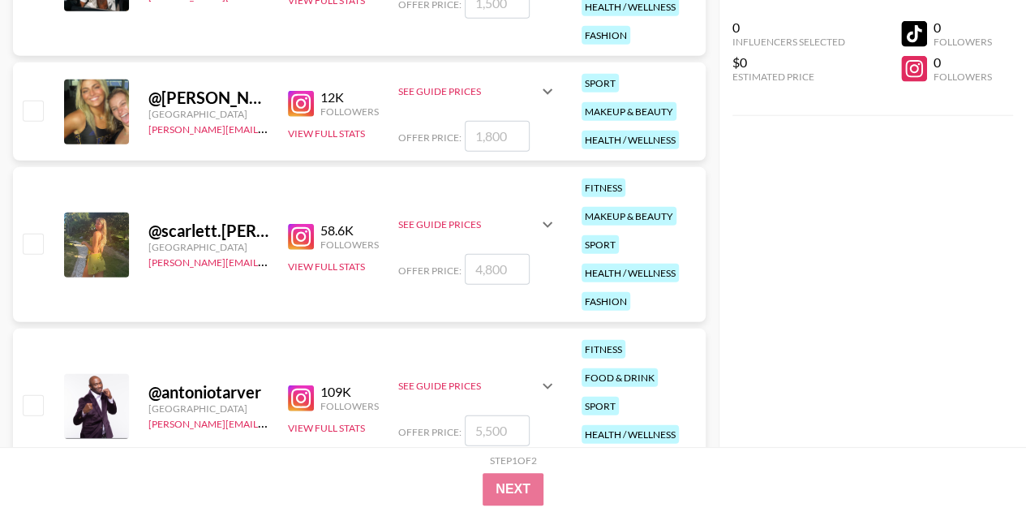
click at [300, 103] on img at bounding box center [301, 104] width 26 height 26
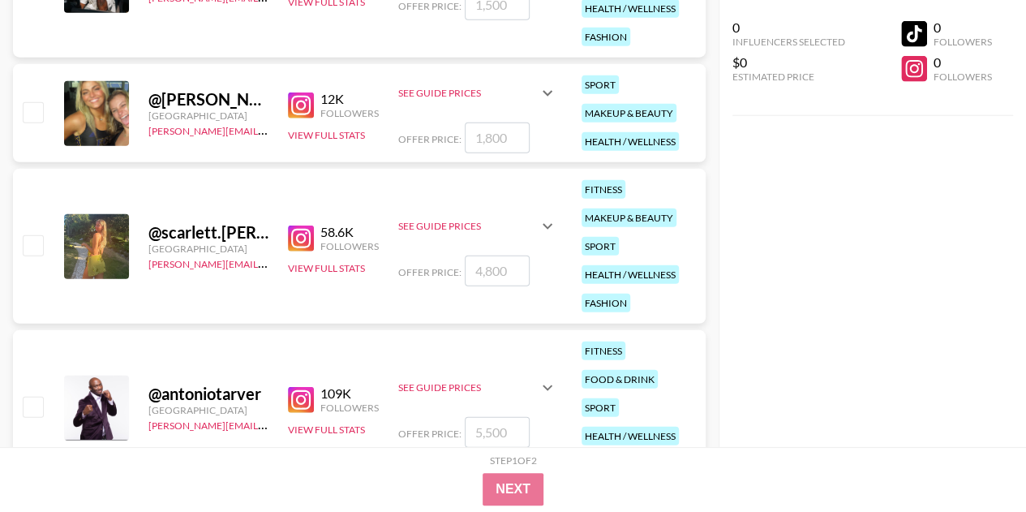
scroll to position [5218, 0]
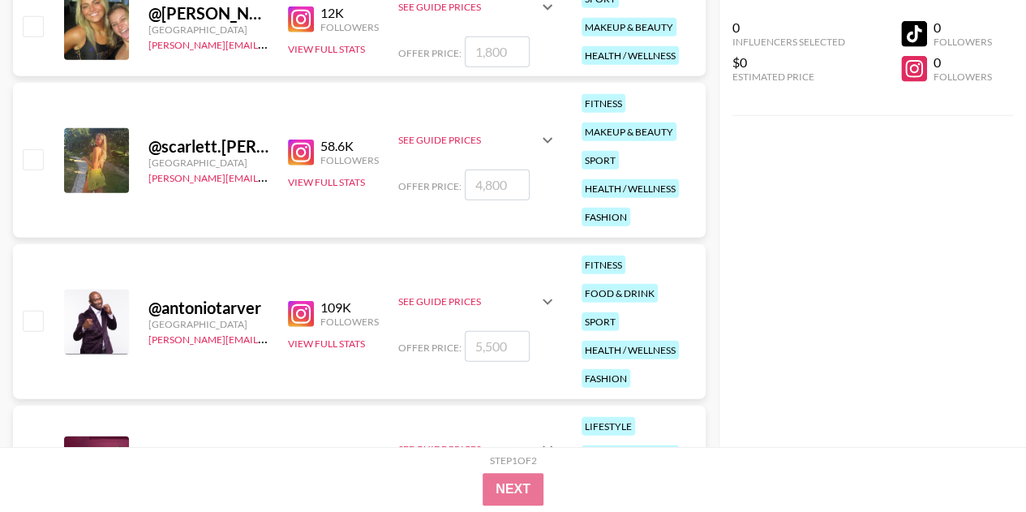
click at [295, 147] on img at bounding box center [301, 152] width 26 height 26
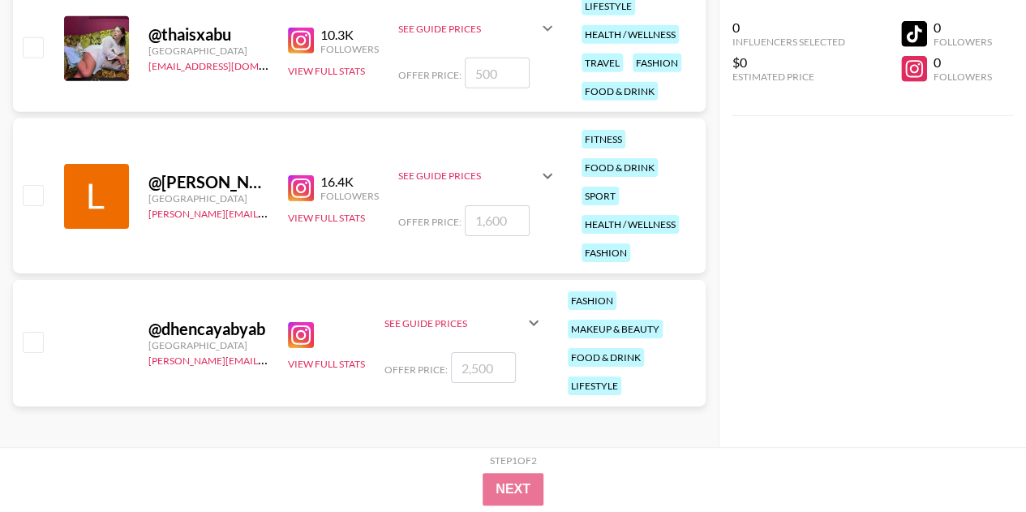
scroll to position [5641, 0]
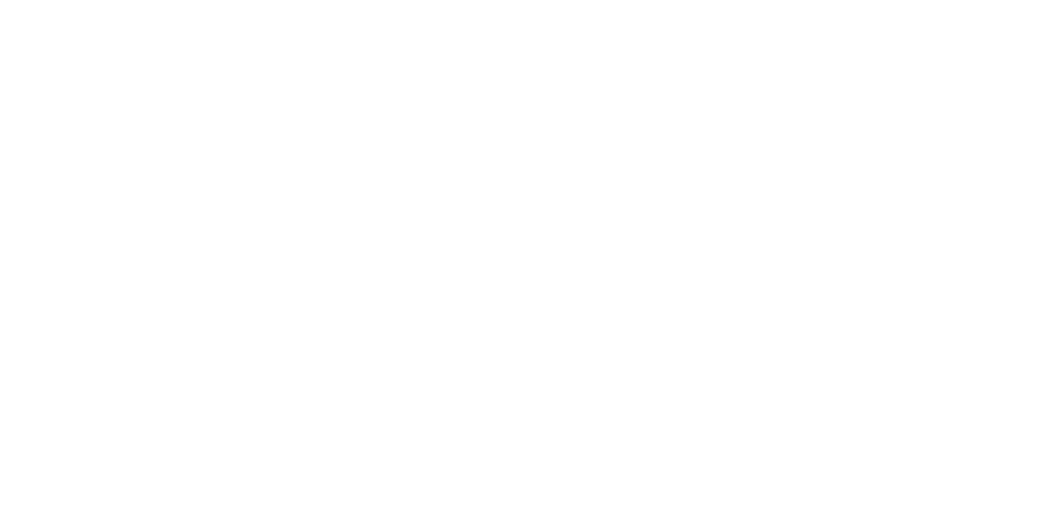
select select "Song"
